Goal: Task Accomplishment & Management: Complete application form

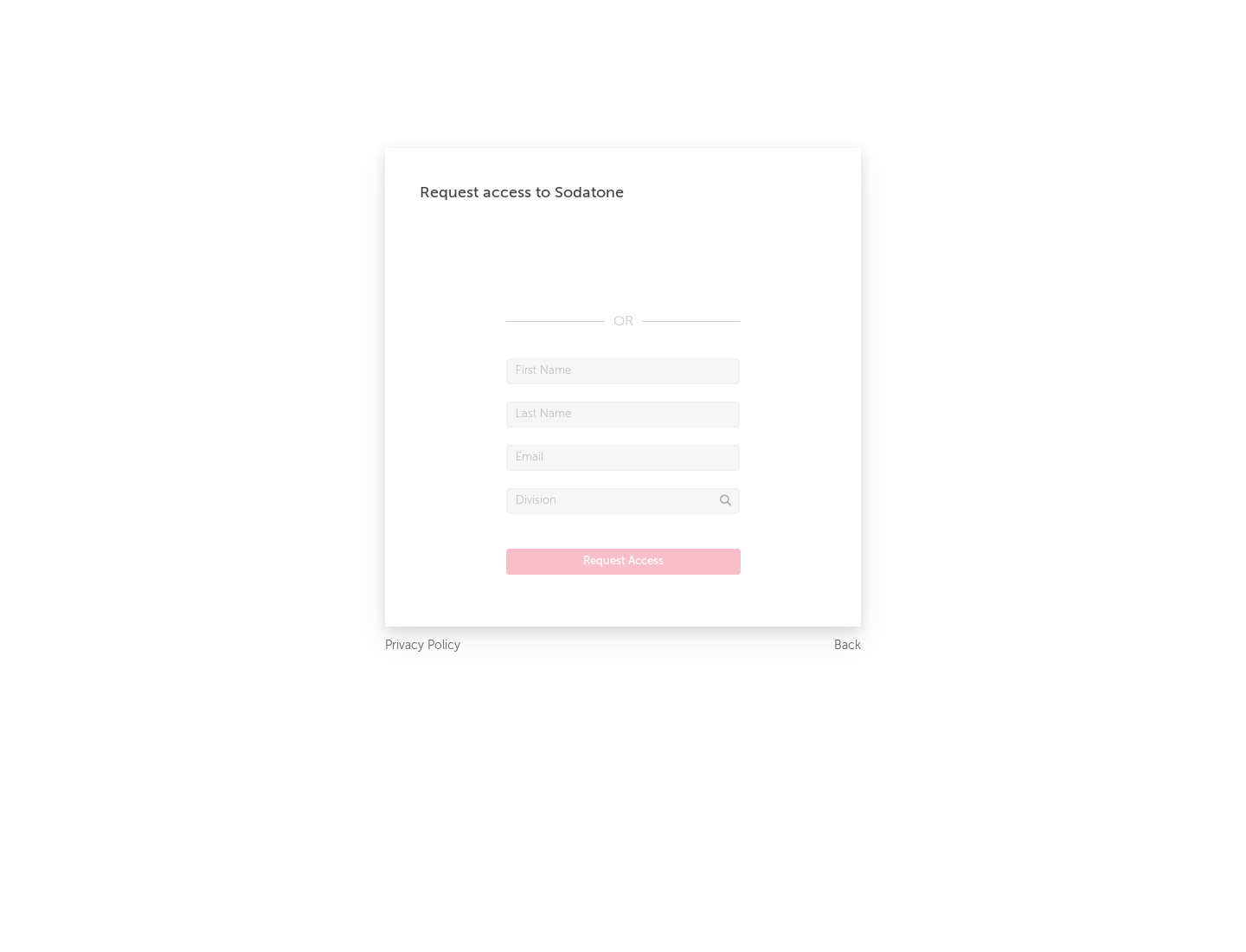
click at [623, 371] on input "text" at bounding box center [623, 371] width 233 height 26
type input "[PERSON_NAME]"
click at [623, 413] on input "text" at bounding box center [623, 414] width 233 height 26
type input "[PERSON_NAME]"
click at [623, 456] on input "text" at bounding box center [623, 458] width 233 height 26
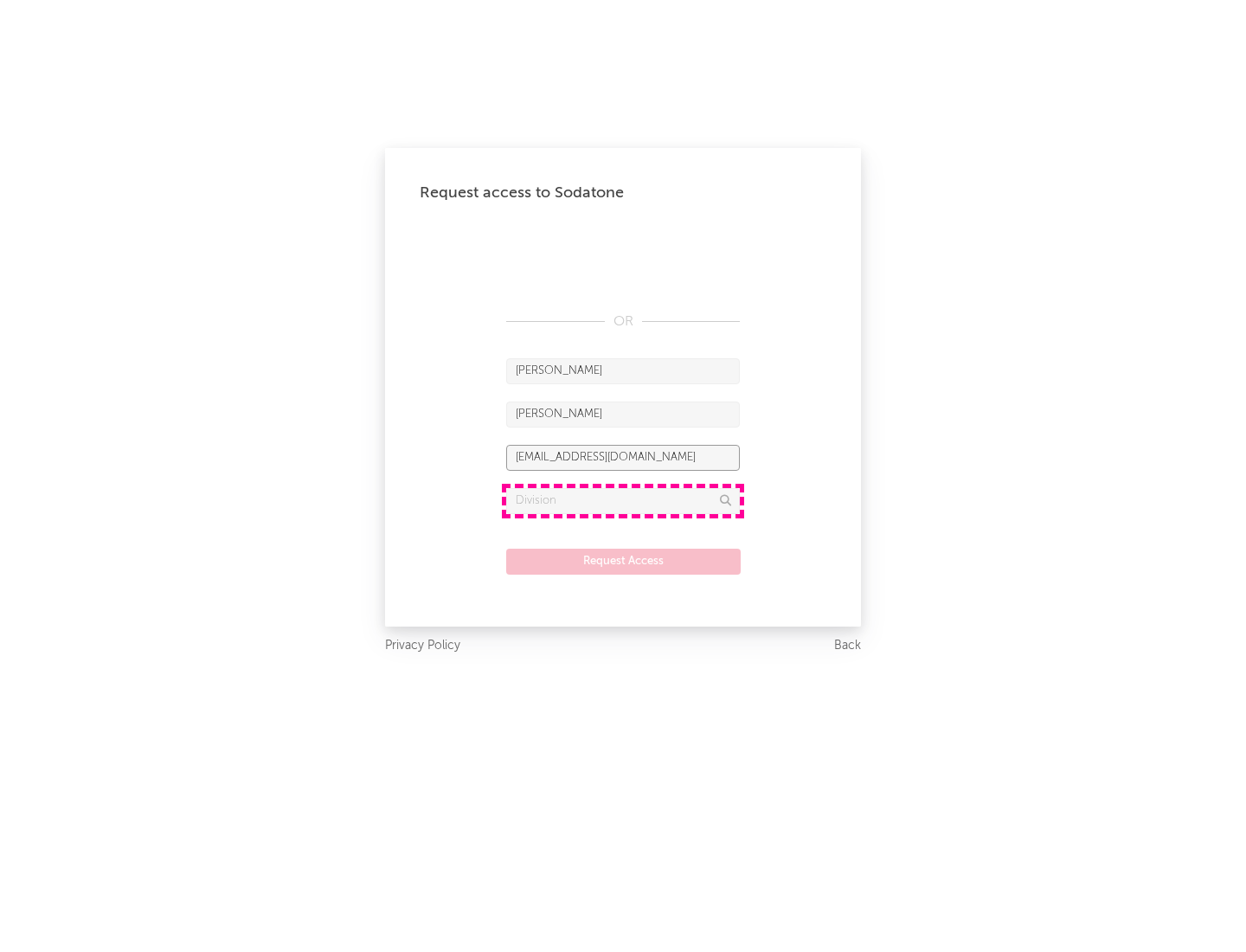
type input "[EMAIL_ADDRESS][DOMAIN_NAME]"
click at [623, 500] on input "text" at bounding box center [623, 501] width 233 height 26
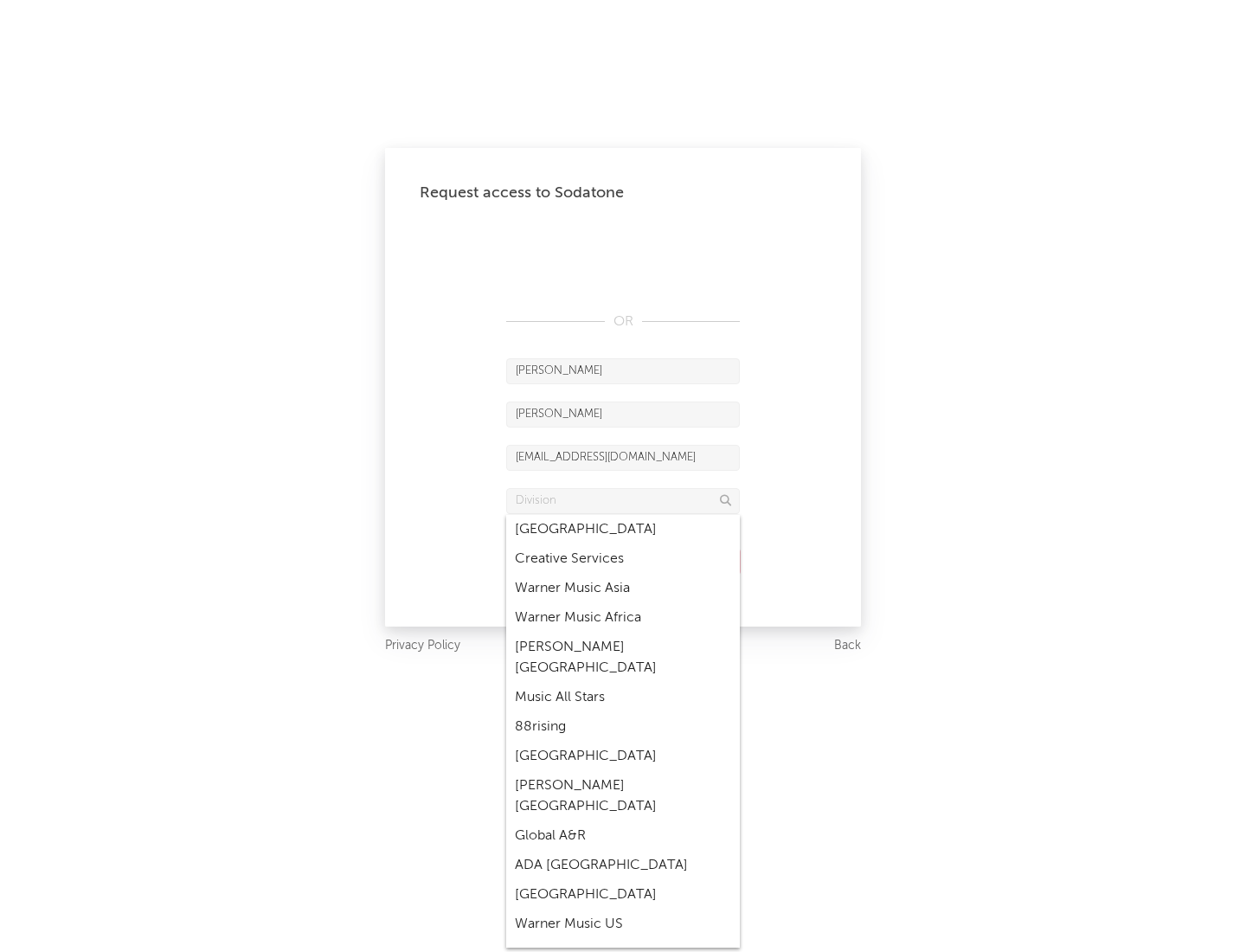
click at [623, 682] on div "Music All Stars" at bounding box center [623, 697] width 233 height 30
type input "Music All Stars"
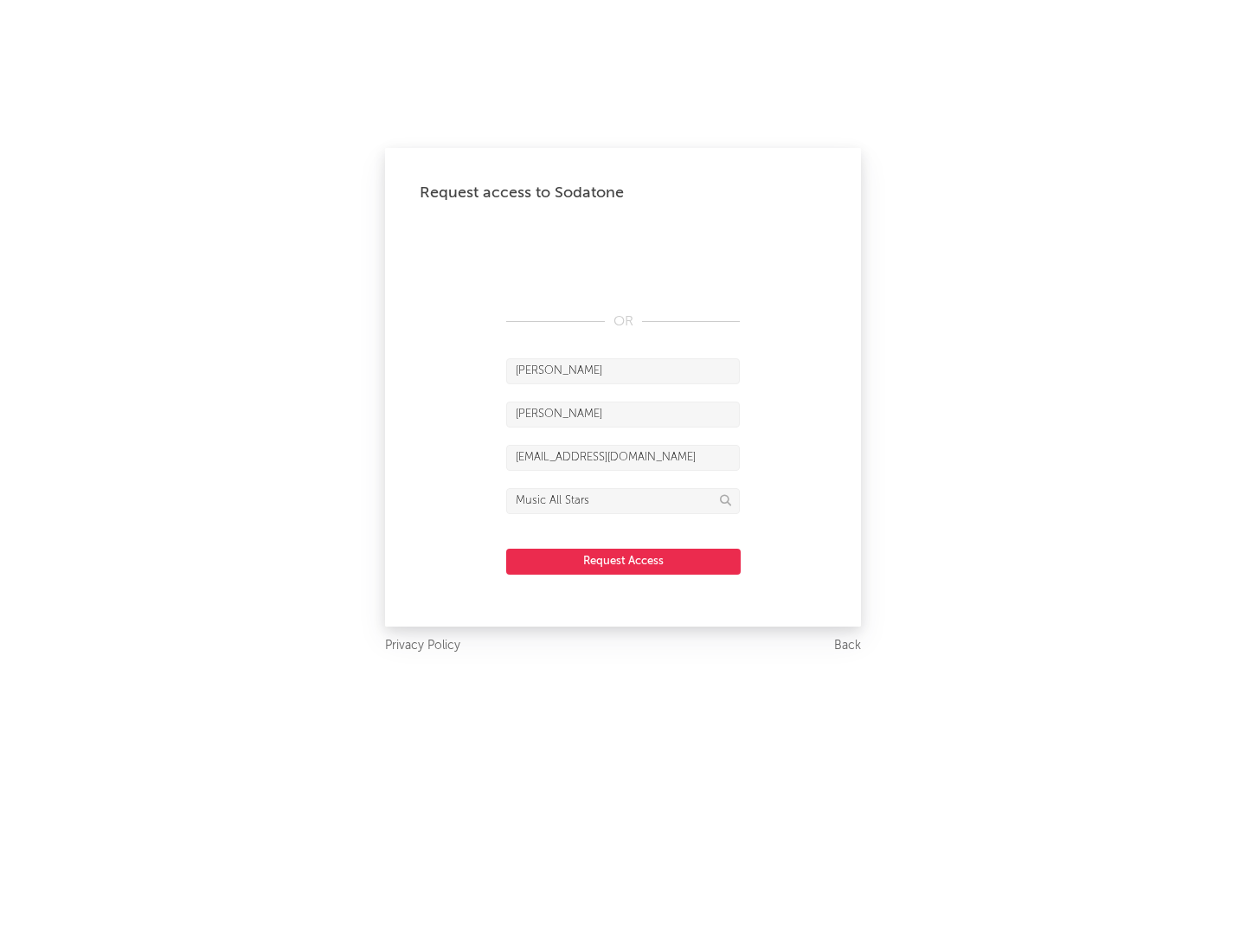
click at [623, 561] on button "Request Access" at bounding box center [623, 562] width 234 height 26
